Goal: Navigation & Orientation: Understand site structure

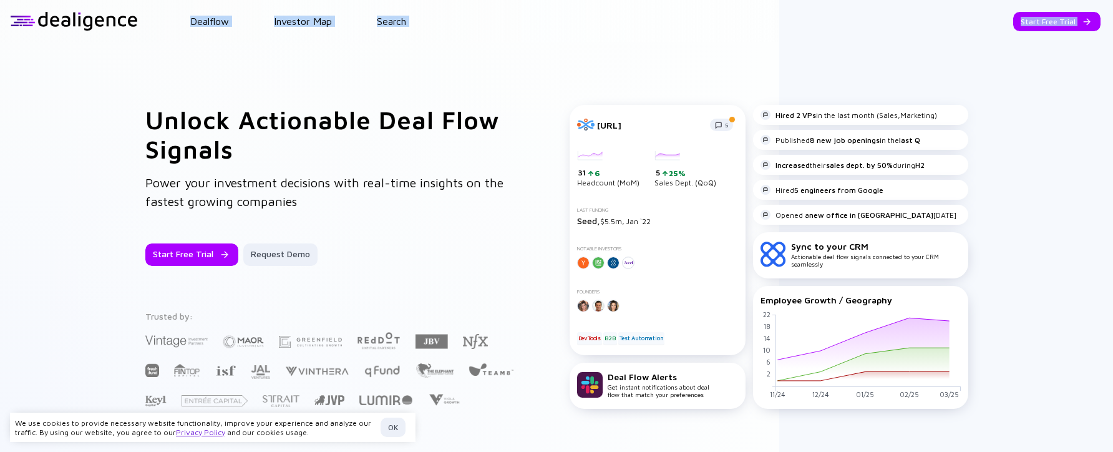
drag, startPoint x: 120, startPoint y: 16, endPoint x: 123, endPoint y: 39, distance: 23.9
click at [123, 39] on header "Dealflow Investor Map Search Start Free Trial Dealflow Investor Map Start Free …" at bounding box center [556, 21] width 1113 height 42
drag, startPoint x: 107, startPoint y: 30, endPoint x: 145, endPoint y: 42, distance: 40.6
click at [145, 42] on div "Dealflow Investor Map Search Start Free Trial Dealflow Investor Map Start Free …" at bounding box center [556, 226] width 1113 height 452
drag, startPoint x: 145, startPoint y: 42, endPoint x: 107, endPoint y: 17, distance: 46.0
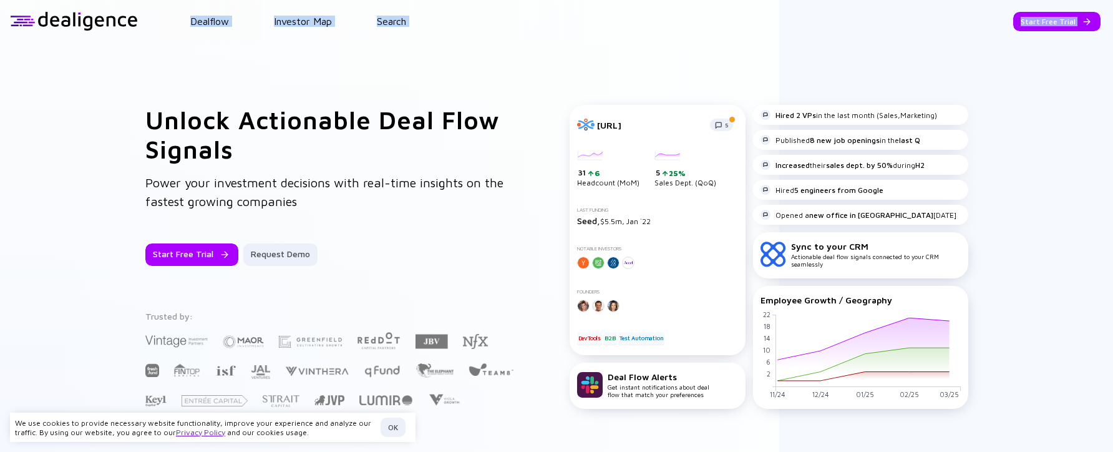
click at [107, 17] on div at bounding box center [74, 21] width 128 height 19
drag, startPoint x: 106, startPoint y: 20, endPoint x: 96, endPoint y: 22, distance: 10.2
click at [96, 22] on div at bounding box center [74, 21] width 128 height 19
drag, startPoint x: 93, startPoint y: 21, endPoint x: 70, endPoint y: 63, distance: 47.4
click at [70, 63] on div "Dealflow Investor Map Search Start Free Trial Dealflow Investor Map Start Free …" at bounding box center [556, 226] width 1113 height 452
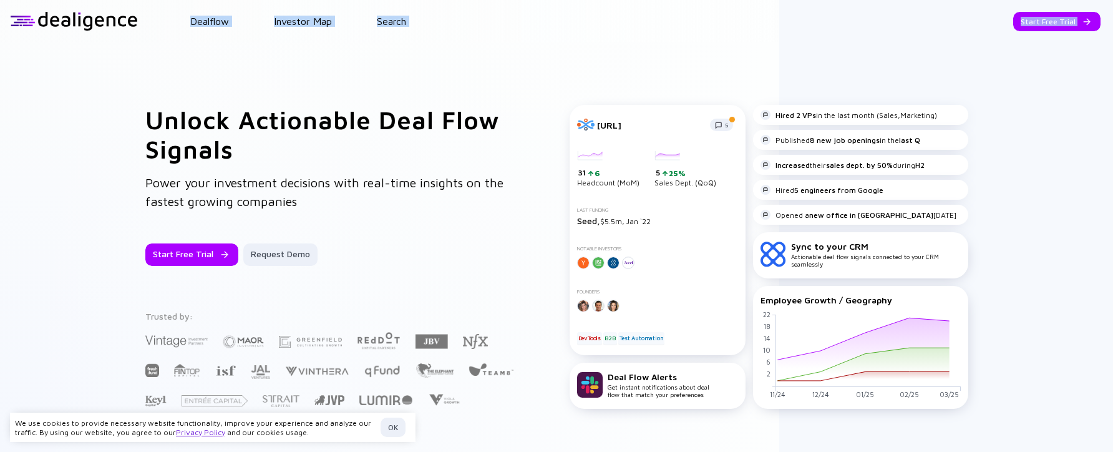
drag, startPoint x: 70, startPoint y: 63, endPoint x: 62, endPoint y: 44, distance: 21.0
click at [62, 44] on div "Unlock Actionable Deal Flow Signals Power your investment decisions with real-t…" at bounding box center [556, 256] width 1113 height 428
copy div "Loremips Dolorsit Ame Consec Adipi Elit Seddo Eiusmodt Incididu Utl Etdol Magn …"
click at [90, 84] on div "Unlock Actionable Deal Flow Signals Power your investment decisions with real-t…" at bounding box center [556, 256] width 1113 height 428
click at [498, 73] on div "Unlock Actionable Deal Flow Signals Power your investment decisions with real-t…" at bounding box center [556, 256] width 1113 height 428
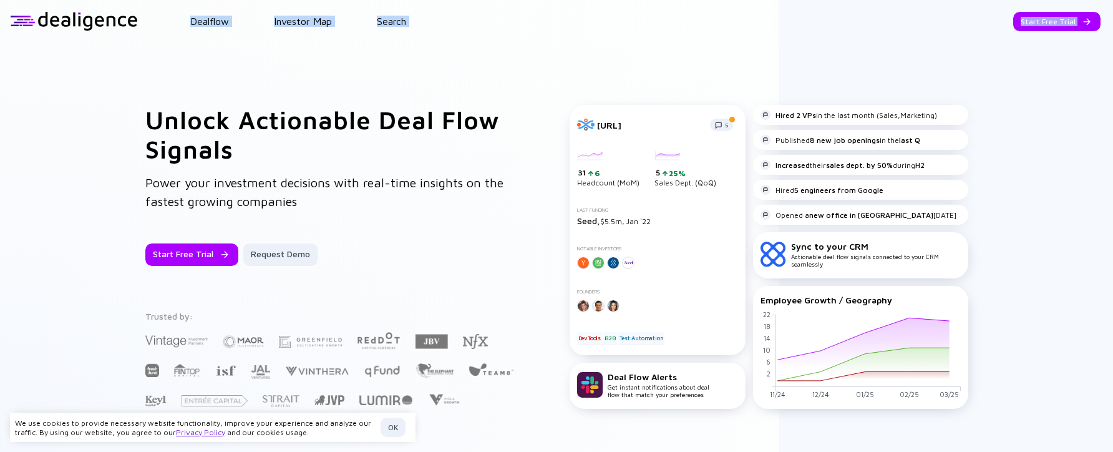
click at [382, 45] on div "Unlock Actionable Deal Flow Signals Power your investment decisions with real-t…" at bounding box center [556, 256] width 1113 height 428
click at [393, 14] on header "Dealflow Investor Map Search Start Free Trial Dealflow Investor Map Start Free …" at bounding box center [556, 21] width 1113 height 42
drag, startPoint x: 104, startPoint y: 26, endPoint x: 115, endPoint y: 24, distance: 11.5
click at [125, 29] on div at bounding box center [74, 21] width 128 height 19
drag, startPoint x: 103, startPoint y: 20, endPoint x: 49, endPoint y: 85, distance: 84.6
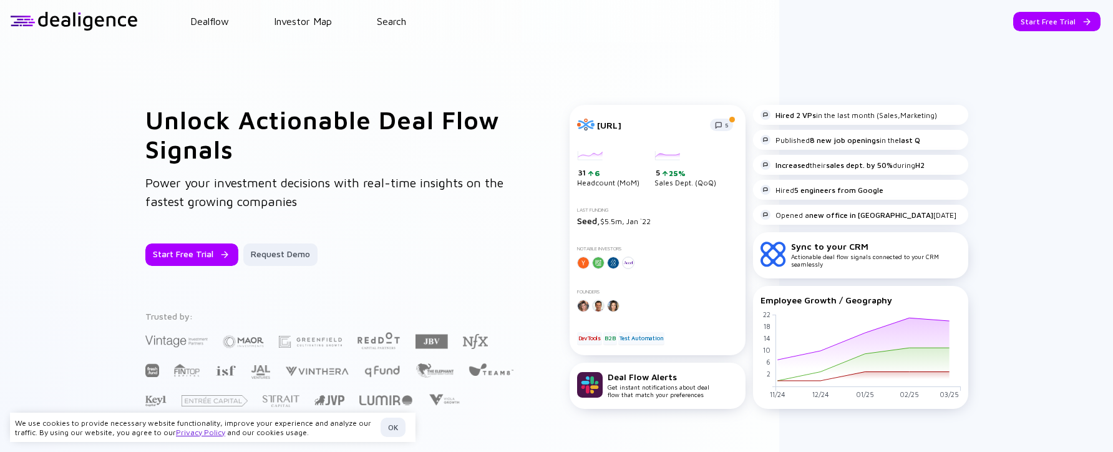
click at [49, 85] on div "Unlock Actionable Deal Flow Signals Power your investment decisions with real-t…" at bounding box center [556, 256] width 1113 height 428
